Goal: Information Seeking & Learning: Check status

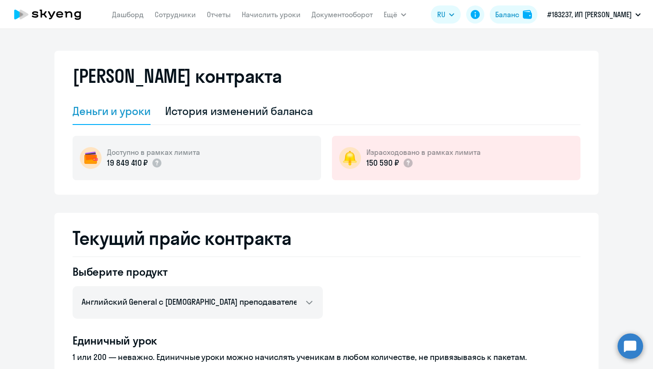
select select "english_adult_not_native_speaker"
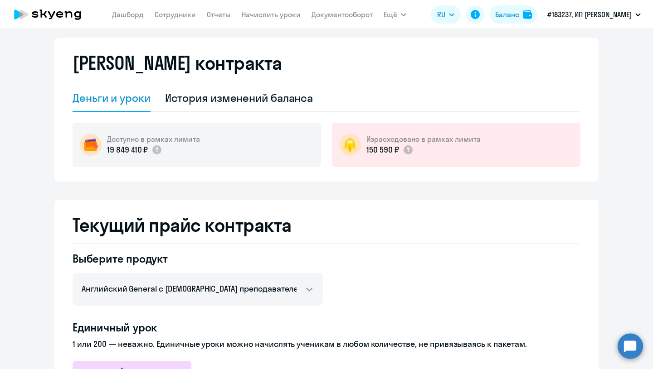
scroll to position [9, 0]
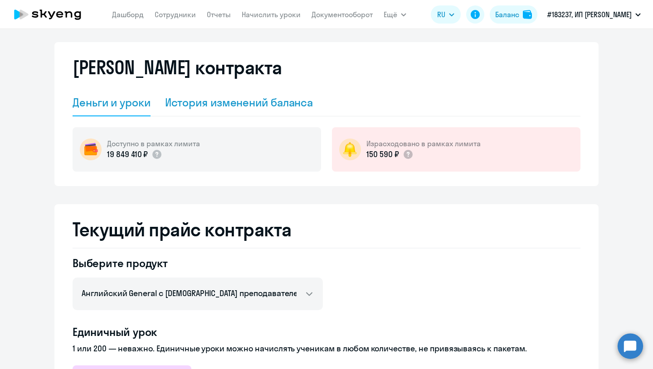
click at [296, 105] on div "История изменений баланса" at bounding box center [239, 102] width 148 height 15
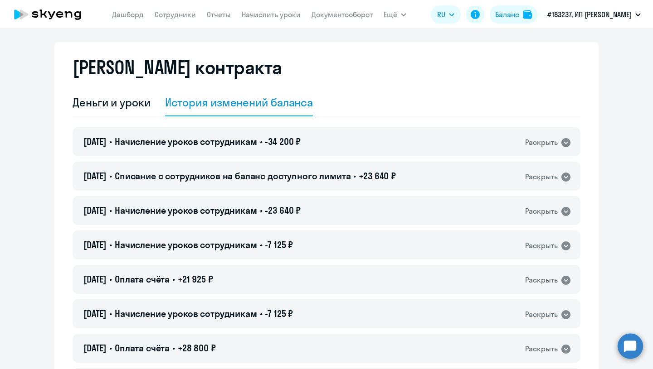
scroll to position [0, 0]
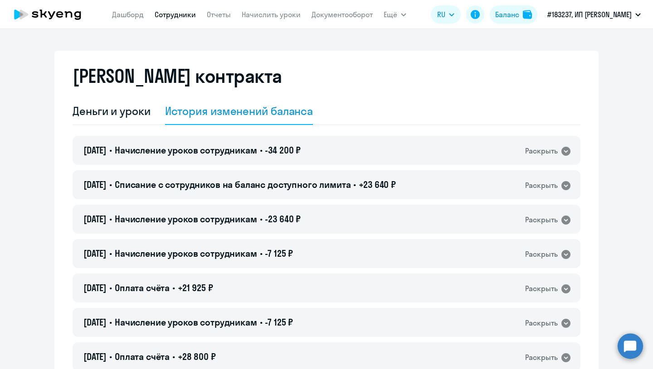
click at [183, 15] on link "Сотрудники" at bounding box center [175, 14] width 41 height 9
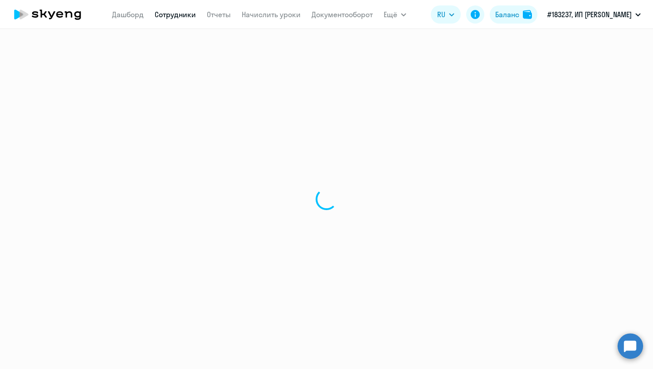
select select "30"
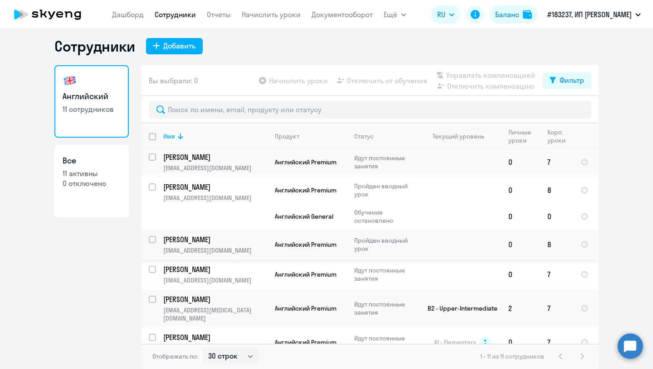
scroll to position [220, 0]
click at [221, 333] on p "[PERSON_NAME]" at bounding box center [214, 338] width 102 height 10
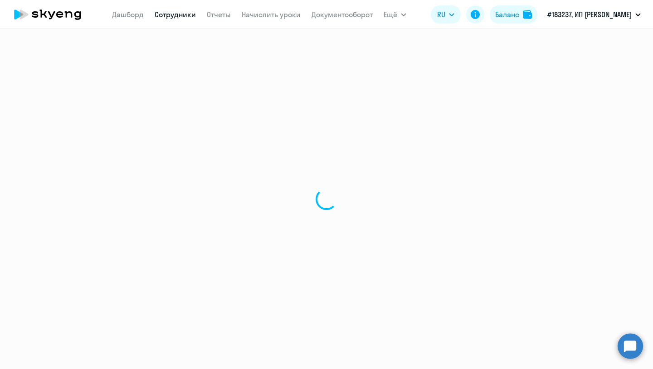
select select "english"
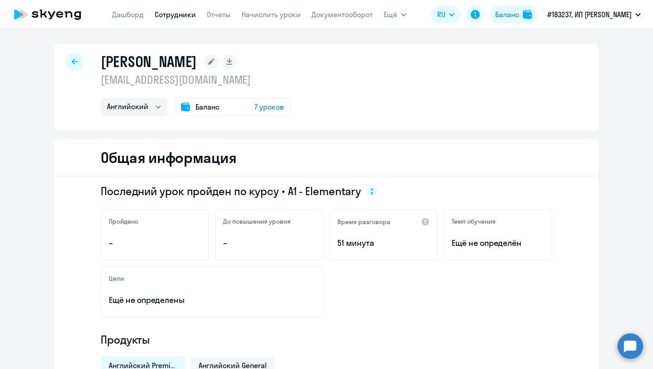
click at [274, 107] on span "7 уроков" at bounding box center [268, 107] width 29 height 11
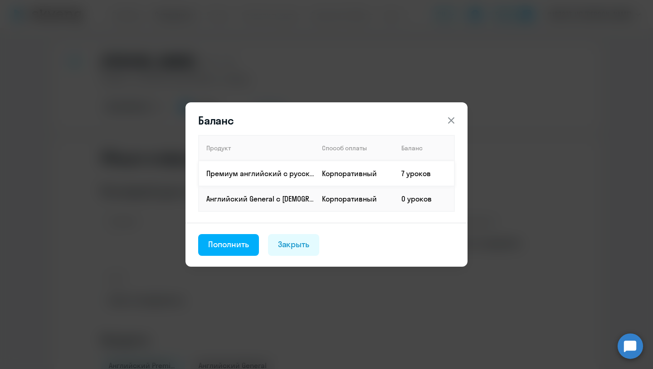
click at [411, 174] on td "7 уроков" at bounding box center [424, 173] width 60 height 25
click at [279, 246] on div "Закрыть" at bounding box center [294, 245] width 32 height 12
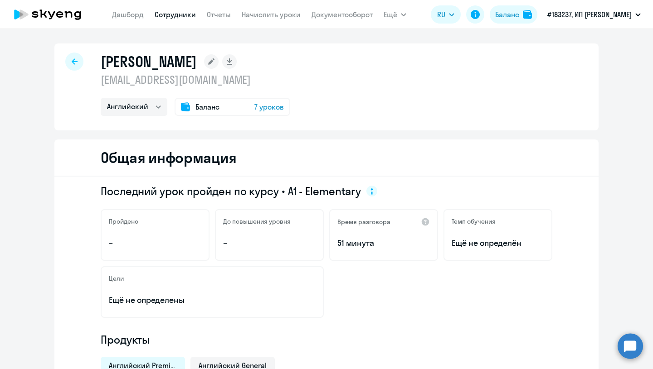
click at [208, 110] on span "Баланс" at bounding box center [207, 107] width 24 height 11
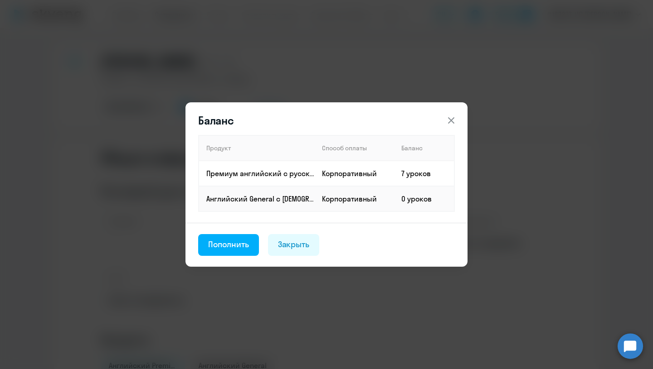
click at [453, 120] on icon at bounding box center [451, 120] width 11 height 11
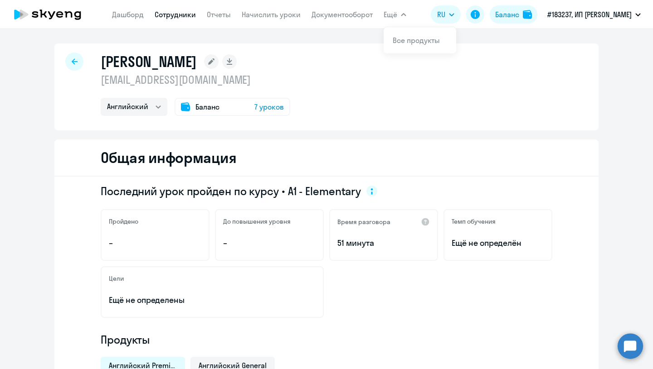
click at [392, 15] on span "Ещё" at bounding box center [391, 14] width 14 height 11
click at [507, 15] on div "Баланс" at bounding box center [507, 14] width 24 height 11
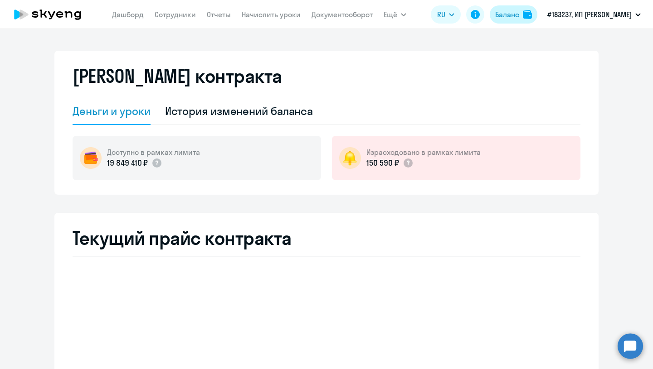
select select "english_adult_not_native_speaker"
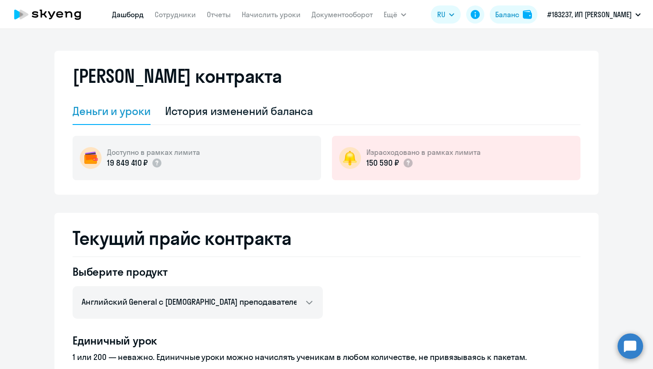
click at [122, 11] on link "Дашборд" at bounding box center [128, 14] width 32 height 9
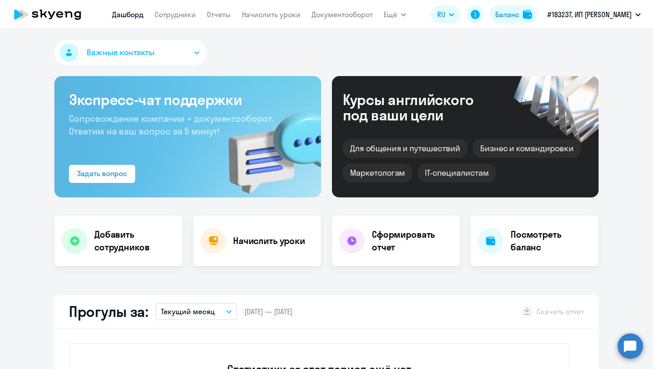
select select "30"
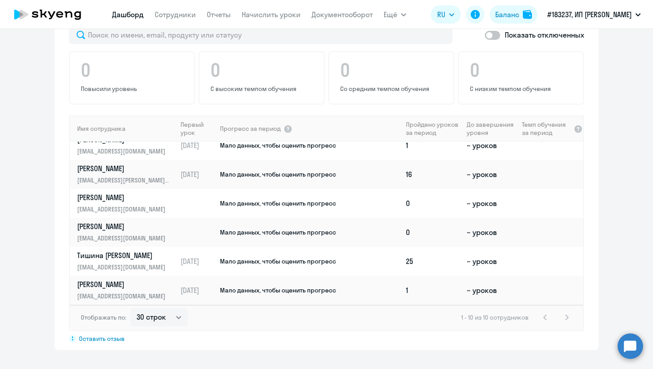
scroll to position [574, 0]
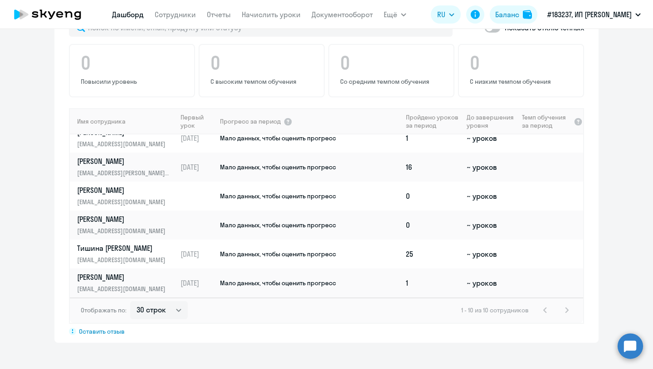
click at [567, 311] on div "1 - 10 из 10 сотрудников" at bounding box center [516, 310] width 111 height 11
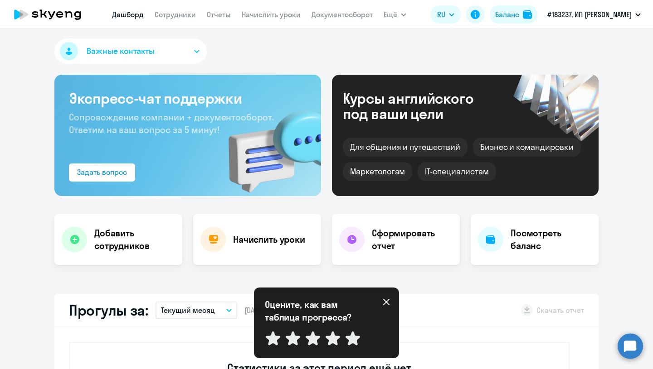
scroll to position [0, 0]
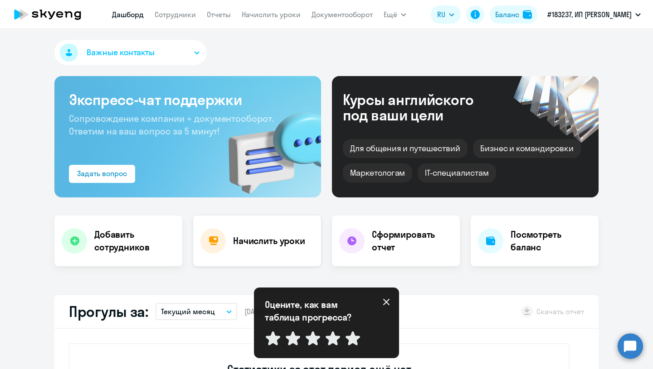
click at [250, 232] on div "Начислить уроки" at bounding box center [257, 241] width 128 height 51
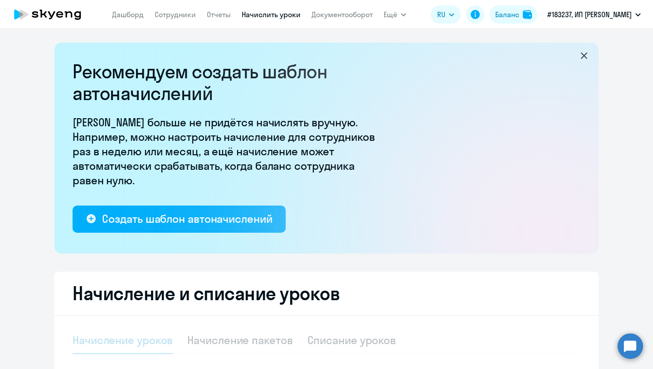
select select "10"
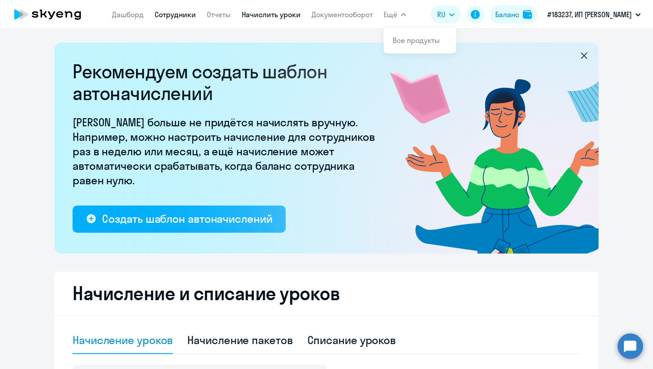
click at [184, 14] on link "Сотрудники" at bounding box center [175, 14] width 41 height 9
select select "30"
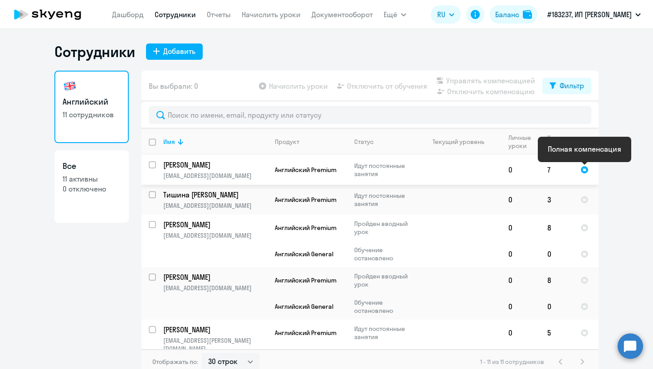
click at [586, 171] on div at bounding box center [584, 170] width 8 height 8
select select "english"
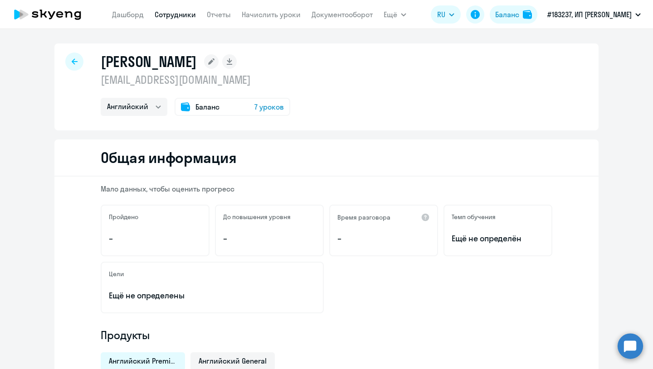
click at [265, 109] on span "7 уроков" at bounding box center [268, 107] width 29 height 11
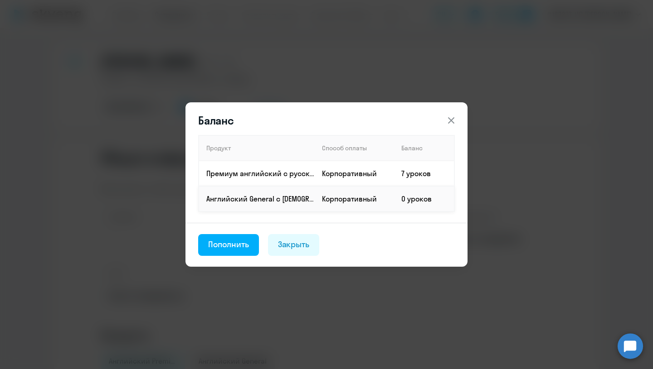
click at [424, 194] on td "0 уроков" at bounding box center [424, 198] width 60 height 25
click at [451, 119] on icon at bounding box center [451, 120] width 11 height 11
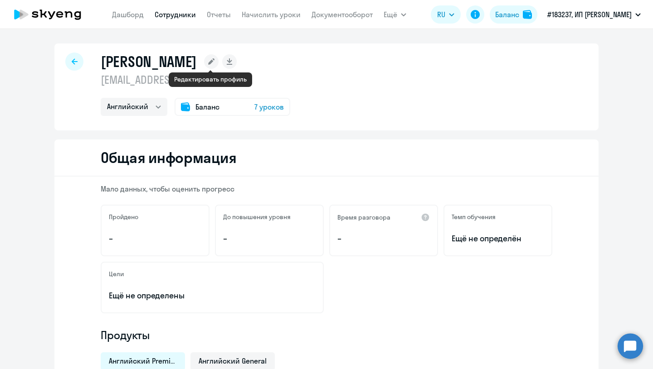
click at [209, 65] on rect at bounding box center [211, 61] width 15 height 15
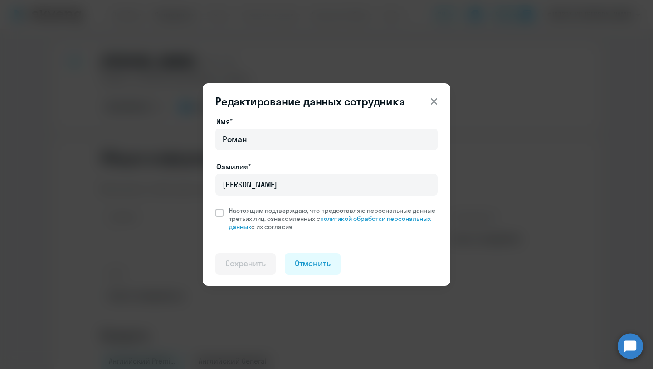
click at [432, 99] on icon at bounding box center [433, 101] width 11 height 11
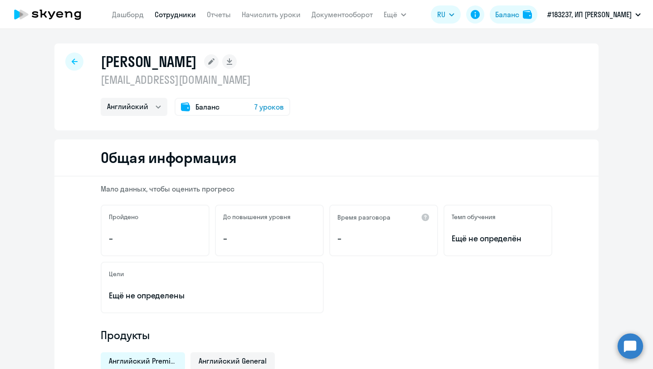
click at [214, 109] on span "Баланс" at bounding box center [207, 107] width 24 height 11
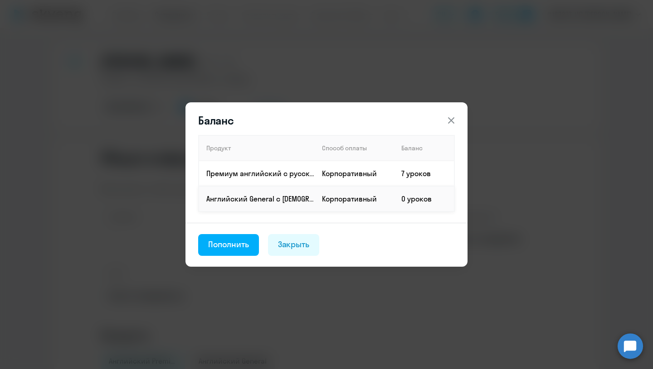
click at [447, 201] on td "0 уроков" at bounding box center [424, 198] width 60 height 25
click at [276, 243] on button "Закрыть" at bounding box center [294, 245] width 52 height 22
